Goal: Navigation & Orientation: Understand site structure

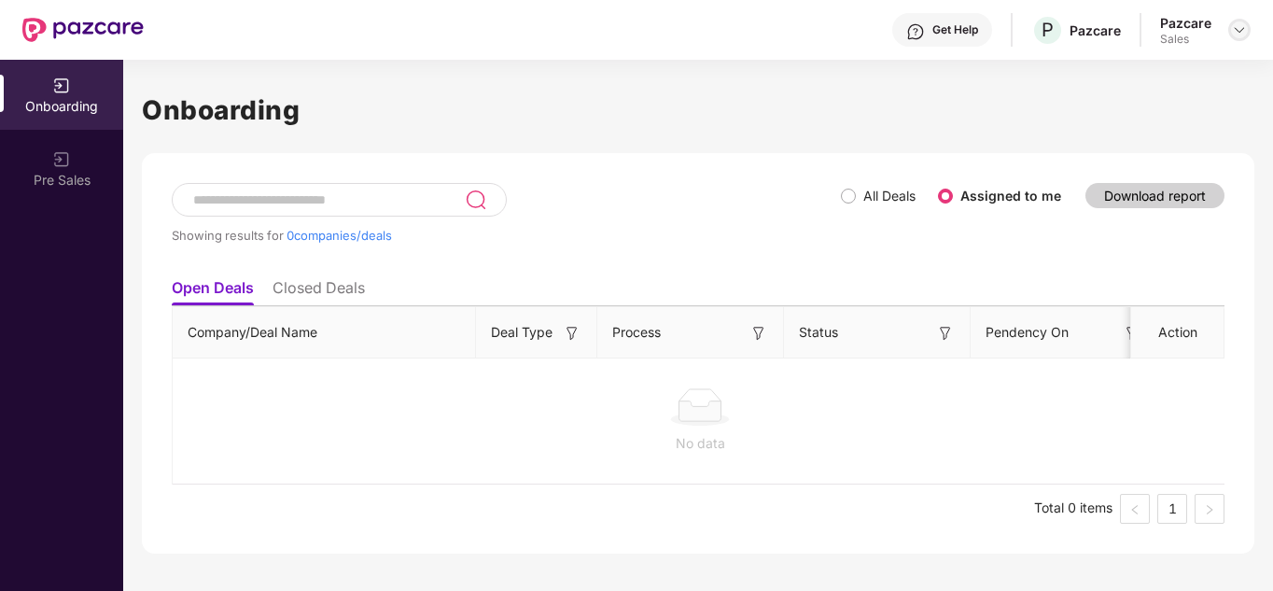
click at [1246, 34] on div at bounding box center [1239, 30] width 22 height 22
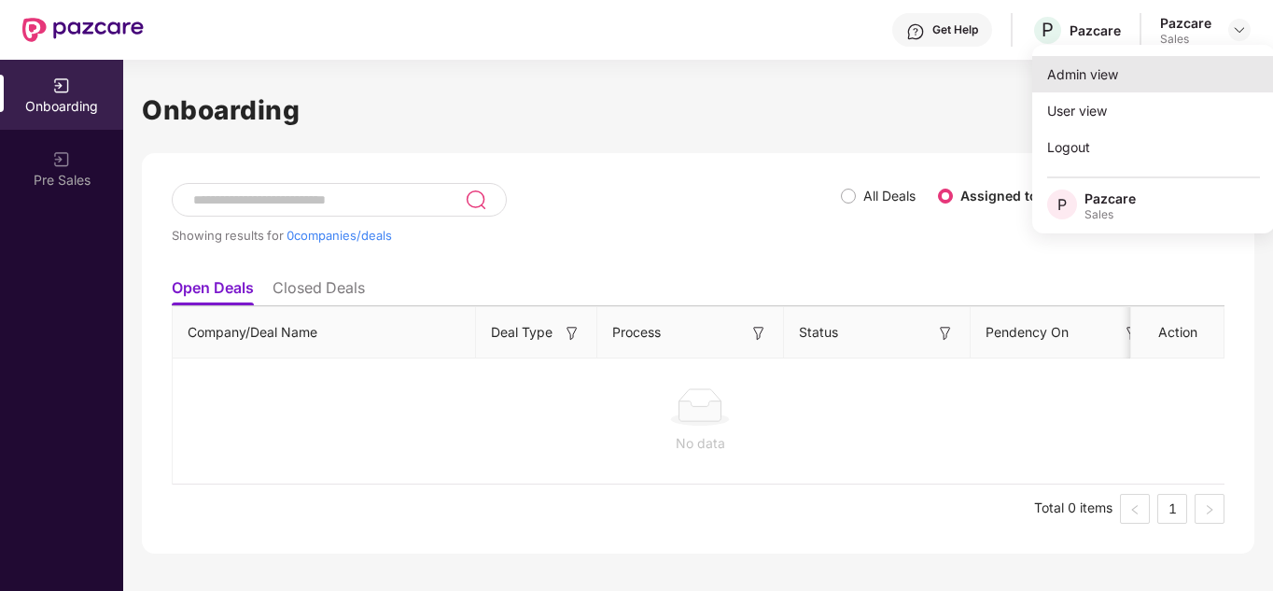
click at [1138, 65] on div "Admin view" at bounding box center [1153, 74] width 243 height 36
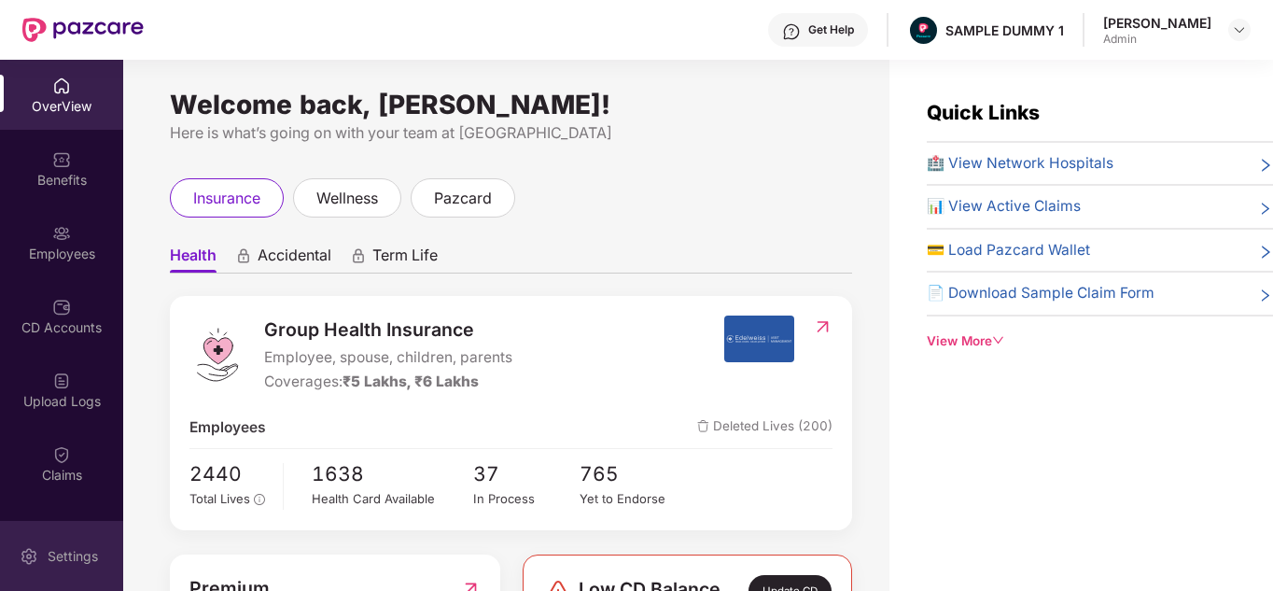
click at [47, 568] on div "Settings" at bounding box center [61, 556] width 123 height 70
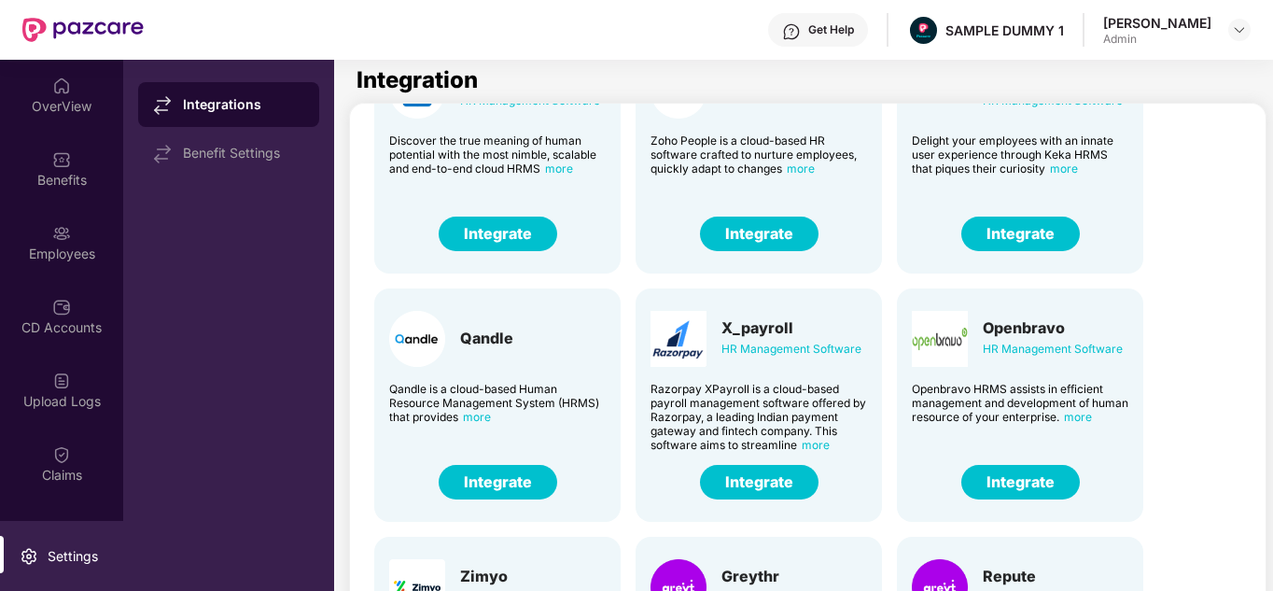
scroll to position [22, 0]
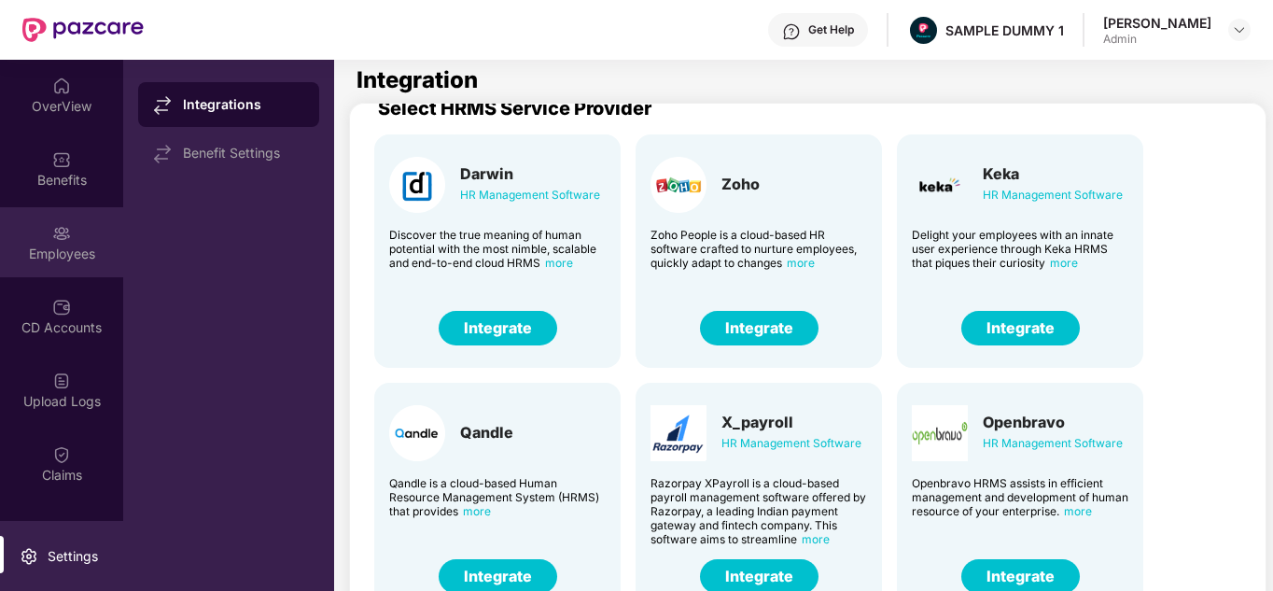
click at [70, 234] on div "Employees" at bounding box center [61, 242] width 123 height 70
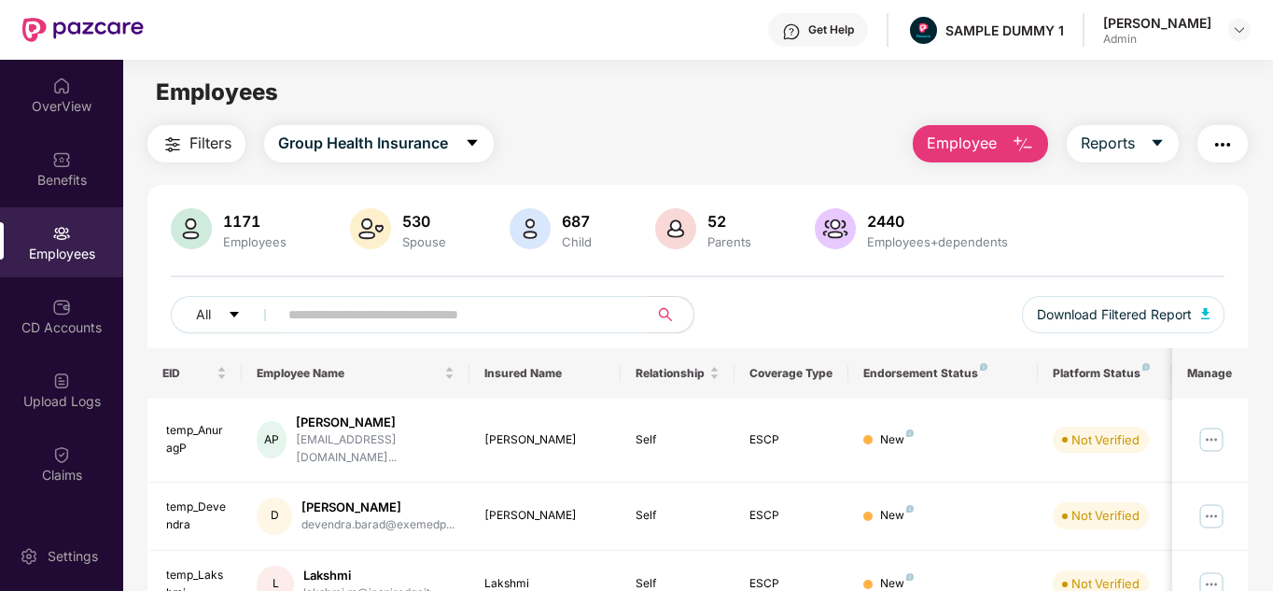
click at [996, 151] on span "Employee" at bounding box center [961, 143] width 70 height 23
click at [991, 146] on span "Employee" at bounding box center [961, 143] width 70 height 23
click at [771, 127] on div "Filters Group Health Insurance Employee Reports" at bounding box center [697, 143] width 1101 height 37
click at [1247, 143] on button "button" at bounding box center [1222, 143] width 50 height 37
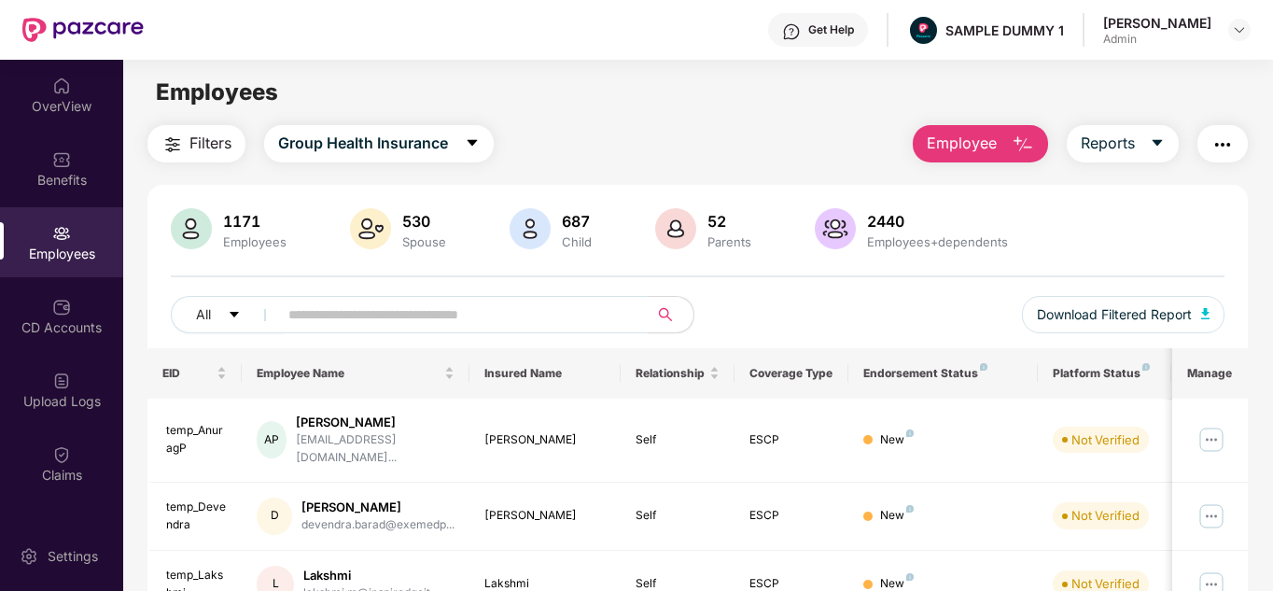
click at [861, 148] on div "Filters Group Health Insurance Employee Reports" at bounding box center [697, 143] width 1101 height 37
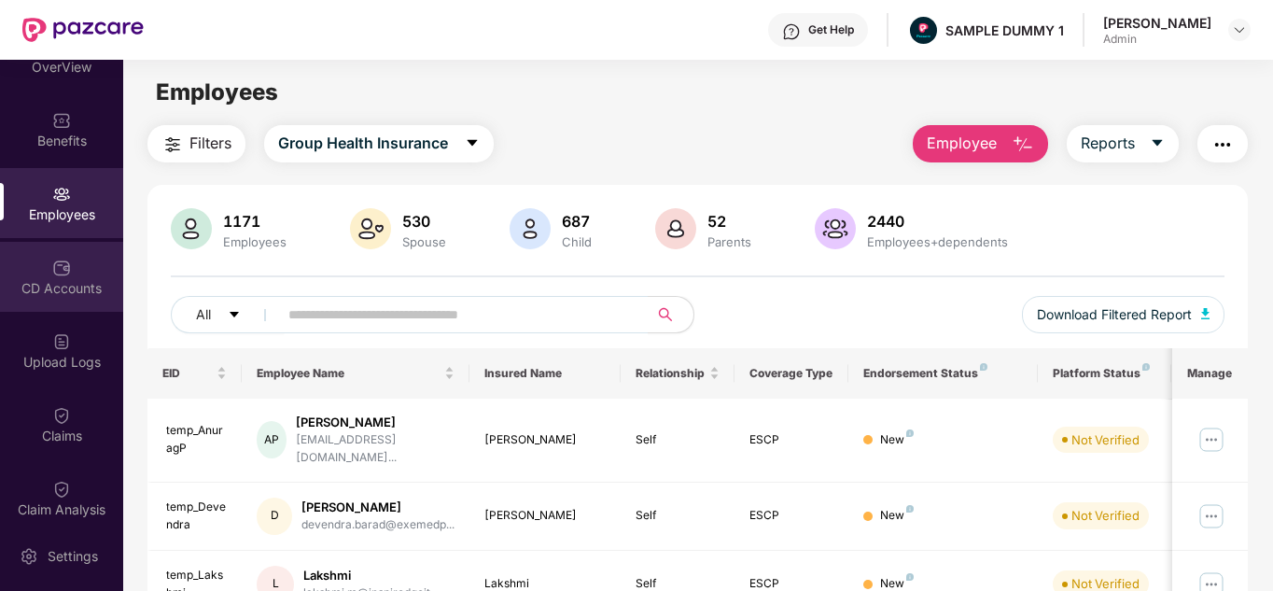
scroll to position [41, 0]
click at [49, 307] on div "CD Accounts" at bounding box center [61, 275] width 123 height 70
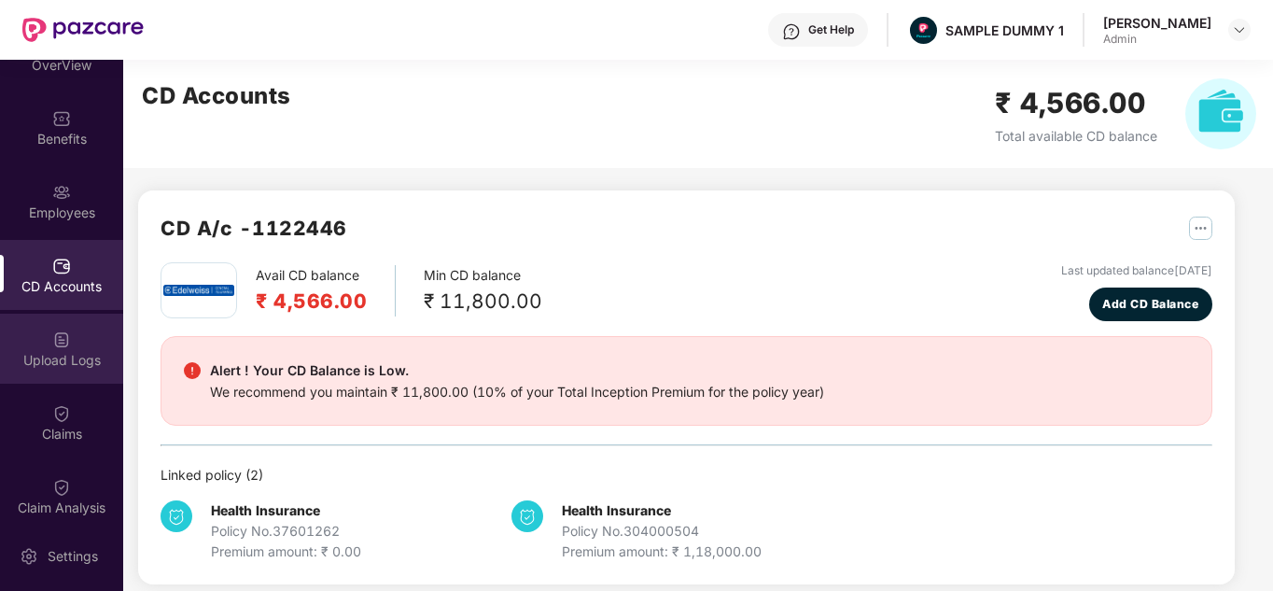
scroll to position [268, 0]
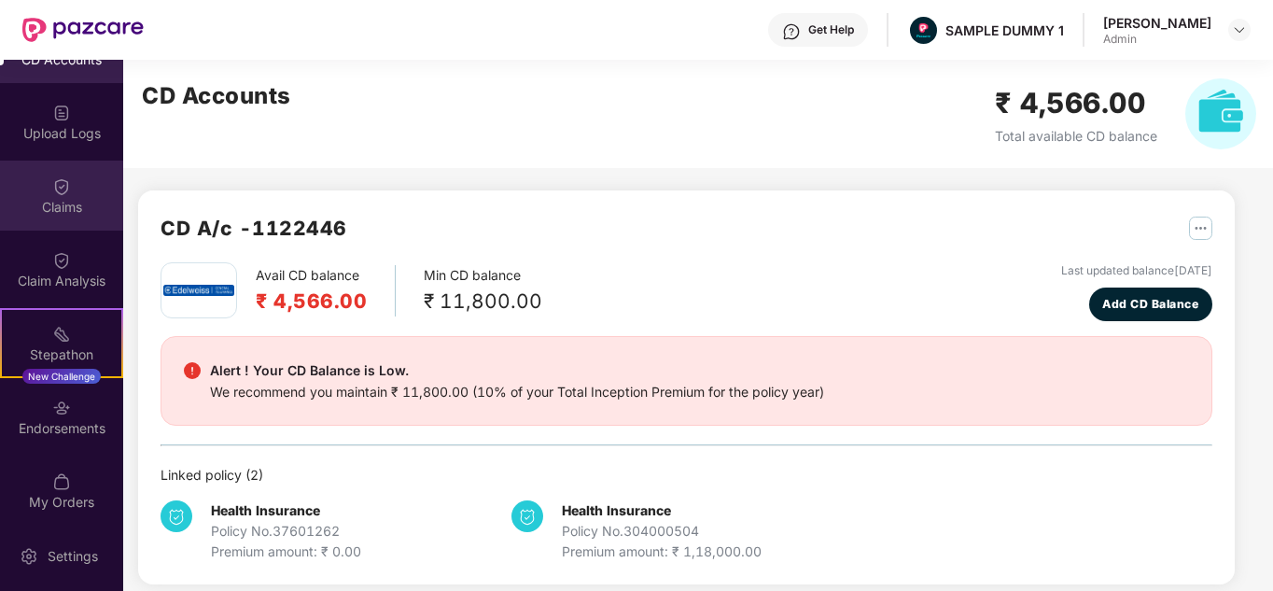
click at [60, 207] on div "Claims" at bounding box center [61, 207] width 123 height 19
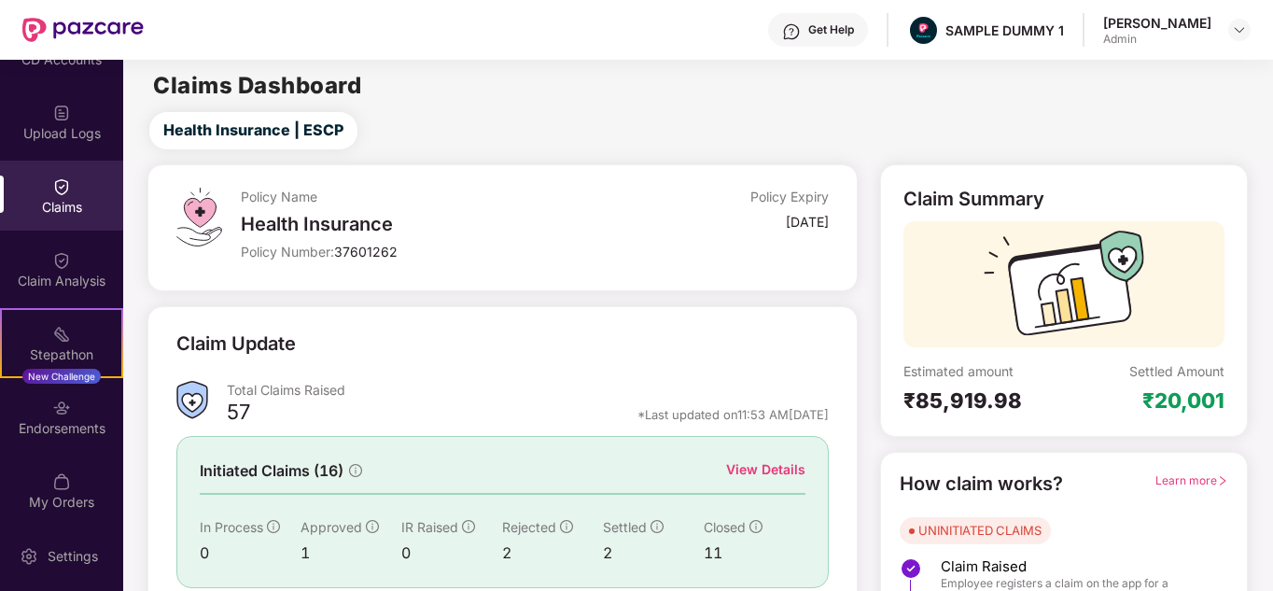
click at [75, 262] on div "Claim Analysis" at bounding box center [61, 269] width 123 height 70
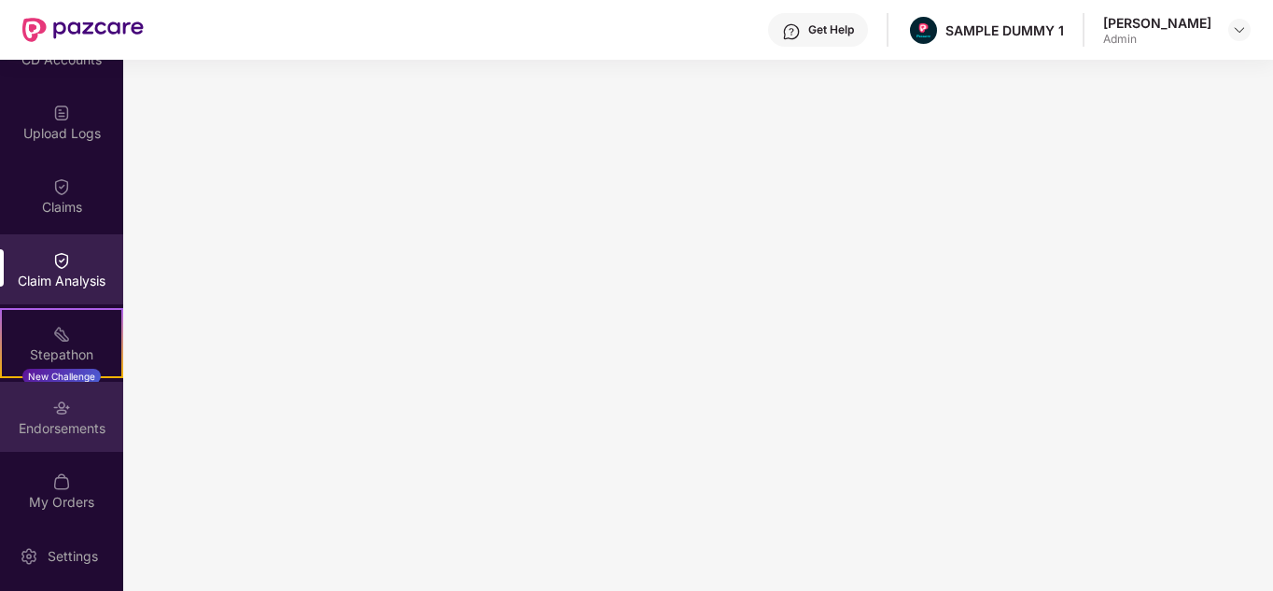
scroll to position [350, 0]
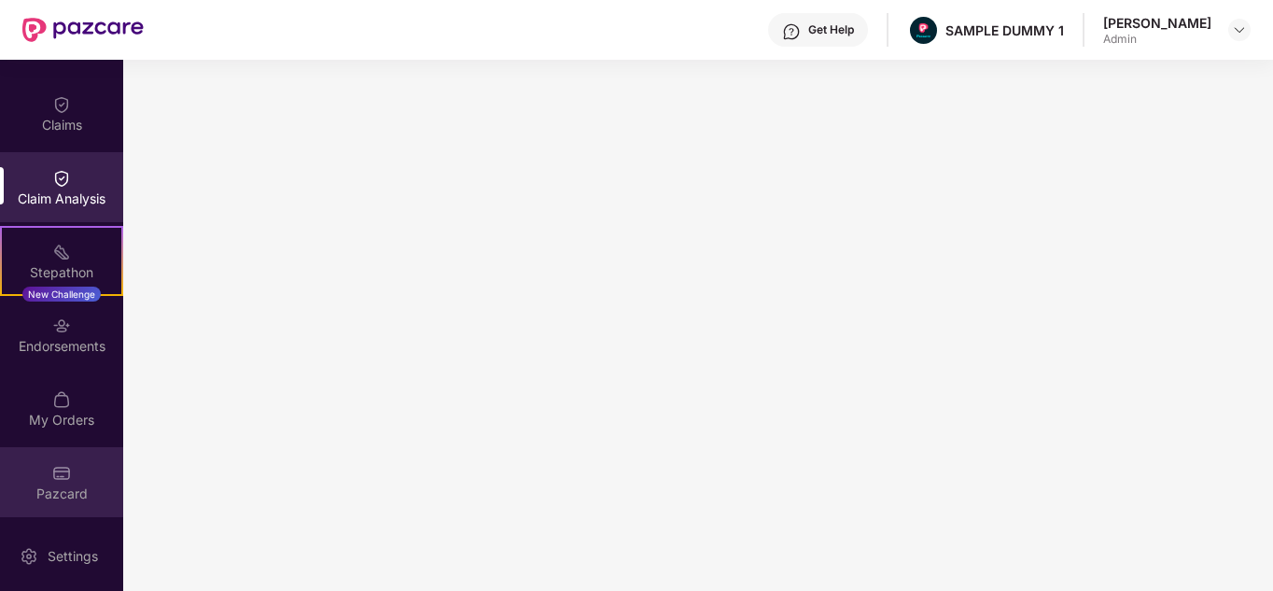
click at [68, 480] on div "Pazcard" at bounding box center [61, 482] width 123 height 70
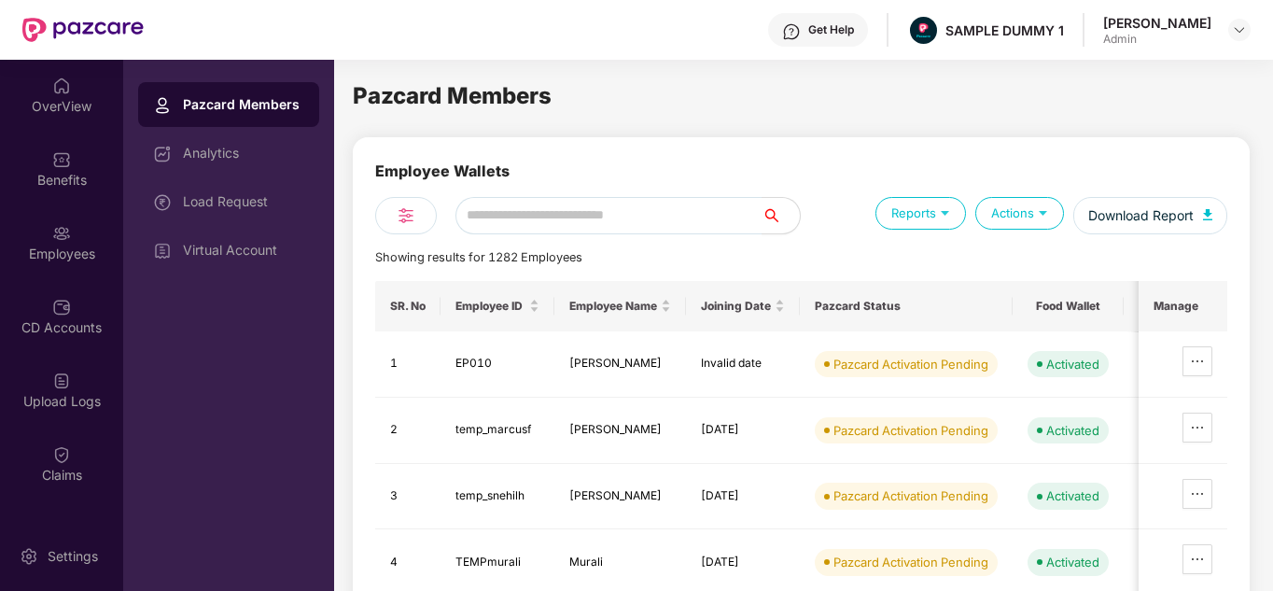
click at [74, 131] on div "OverView Benefits Employees CD Accounts Upload Logs Claims Claim Analysis Stepa…" at bounding box center [61, 290] width 123 height 461
click at [68, 117] on div "OverView" at bounding box center [61, 95] width 123 height 70
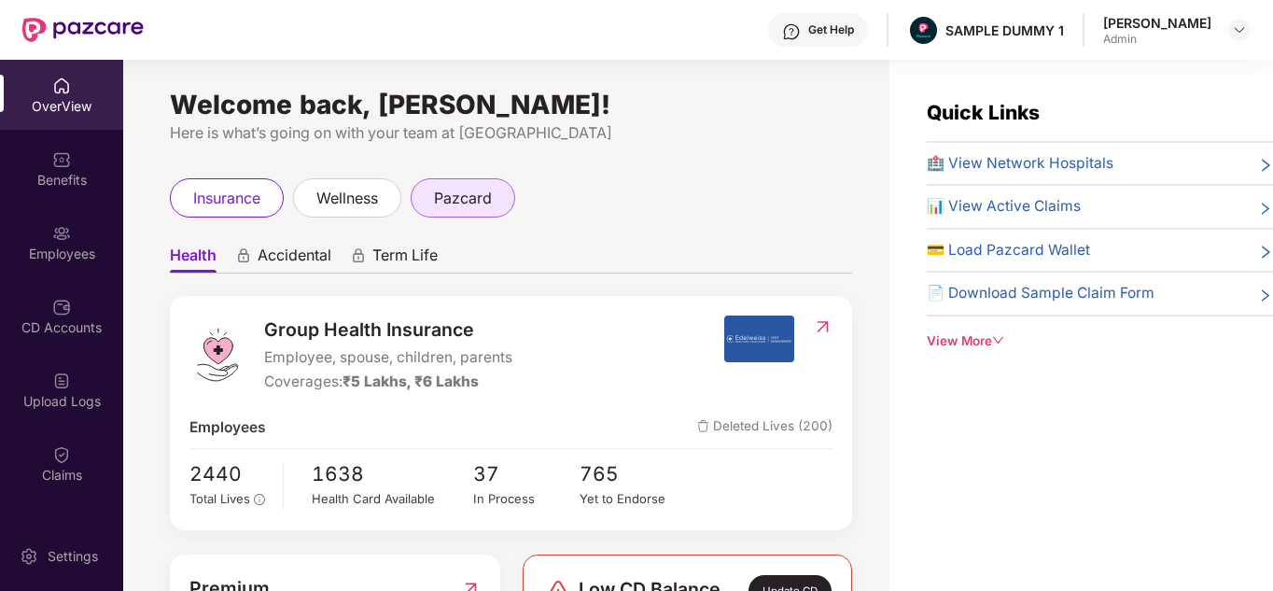
click at [497, 194] on div "pazcard" at bounding box center [463, 197] width 104 height 39
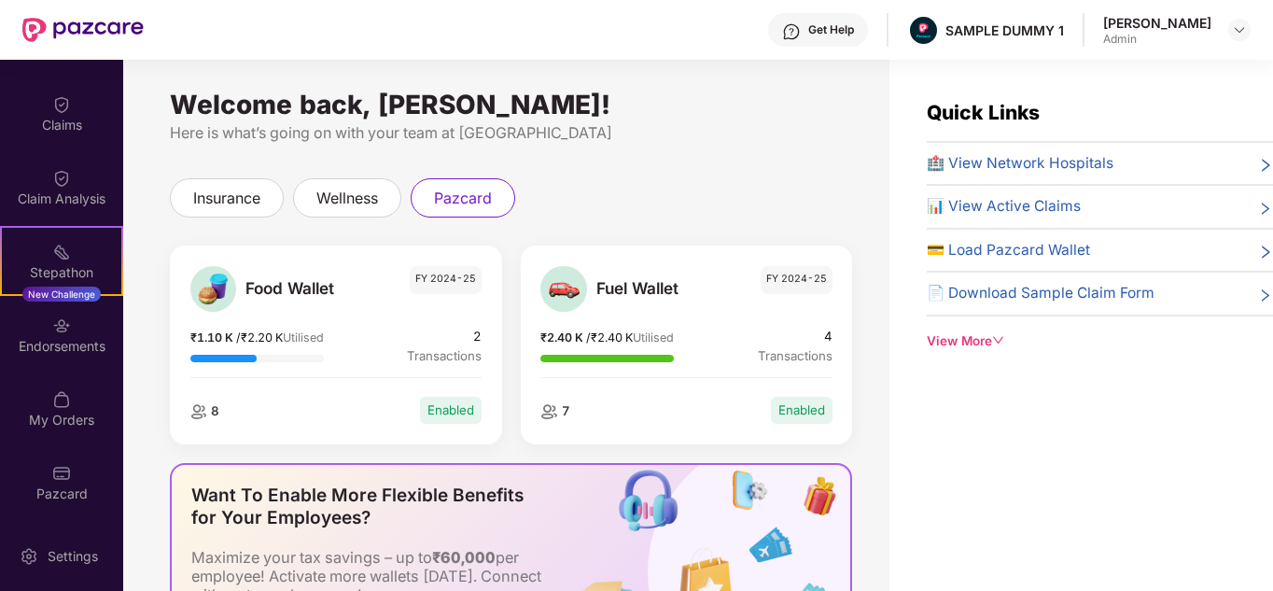
scroll to position [350, 0]
click at [57, 319] on img at bounding box center [61, 325] width 19 height 19
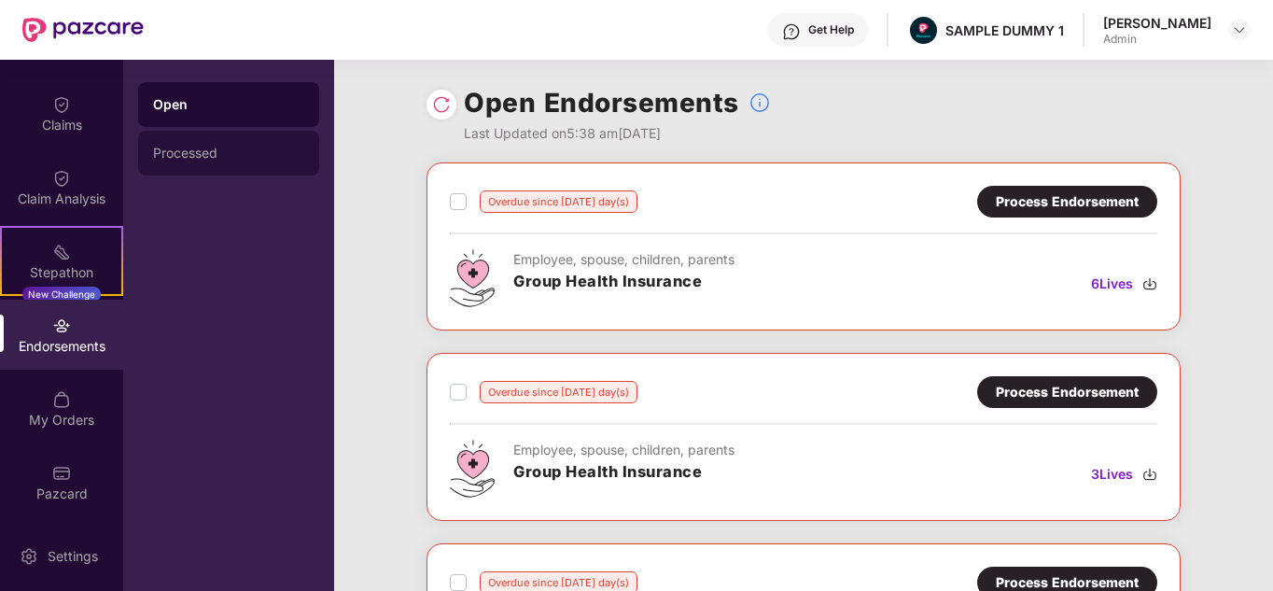
click at [247, 155] on div "Processed" at bounding box center [228, 153] width 151 height 15
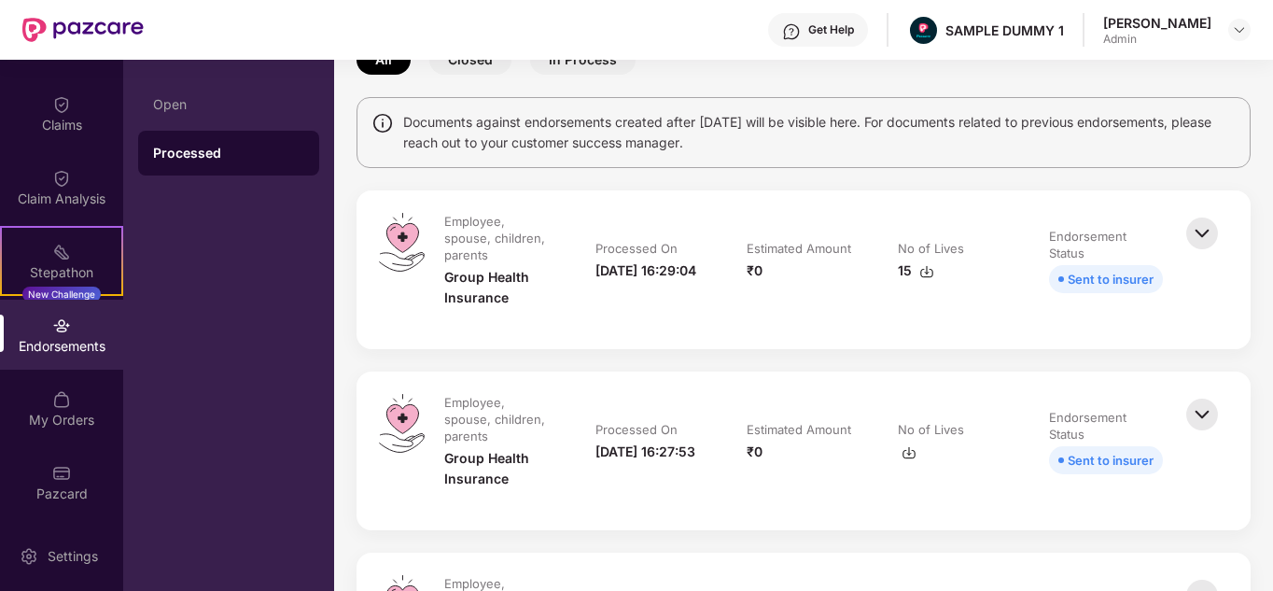
scroll to position [115, 0]
